Goal: Information Seeking & Learning: Learn about a topic

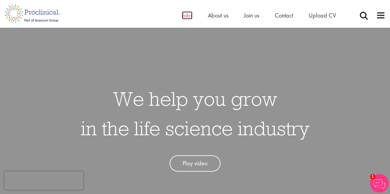
click at [182, 14] on span "Jobs" at bounding box center [187, 15] width 10 height 8
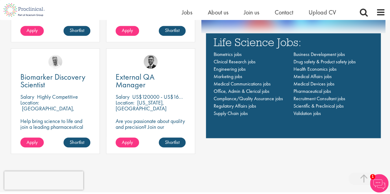
scroll to position [443, 0]
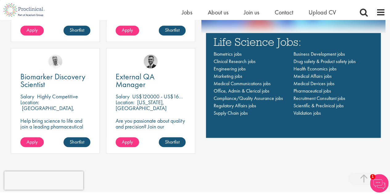
click at [175, 105] on div "Location: [US_STATE], [GEOGRAPHIC_DATA]" at bounding box center [151, 106] width 70 height 12
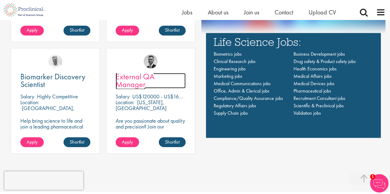
click at [140, 79] on span "External QA Manager" at bounding box center [135, 81] width 39 height 18
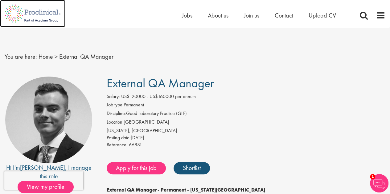
click at [31, 9] on img at bounding box center [32, 13] width 65 height 27
click at [380, 16] on span at bounding box center [380, 15] width 9 height 9
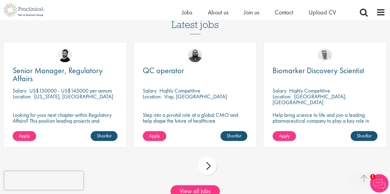
scroll to position [585, 0]
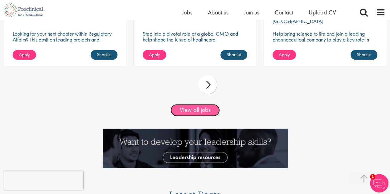
click at [201, 114] on link "View all jobs" at bounding box center [194, 110] width 49 height 12
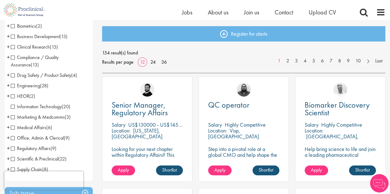
scroll to position [63, 0]
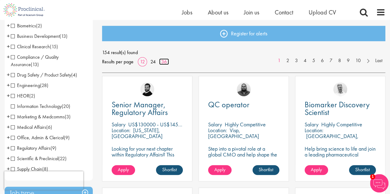
click at [164, 63] on link "36" at bounding box center [164, 62] width 10 height 6
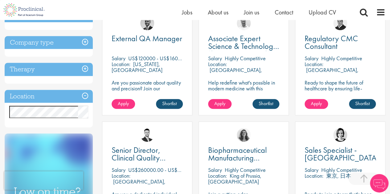
scroll to position [241, 0]
